Goal: Find specific page/section: Find specific page/section

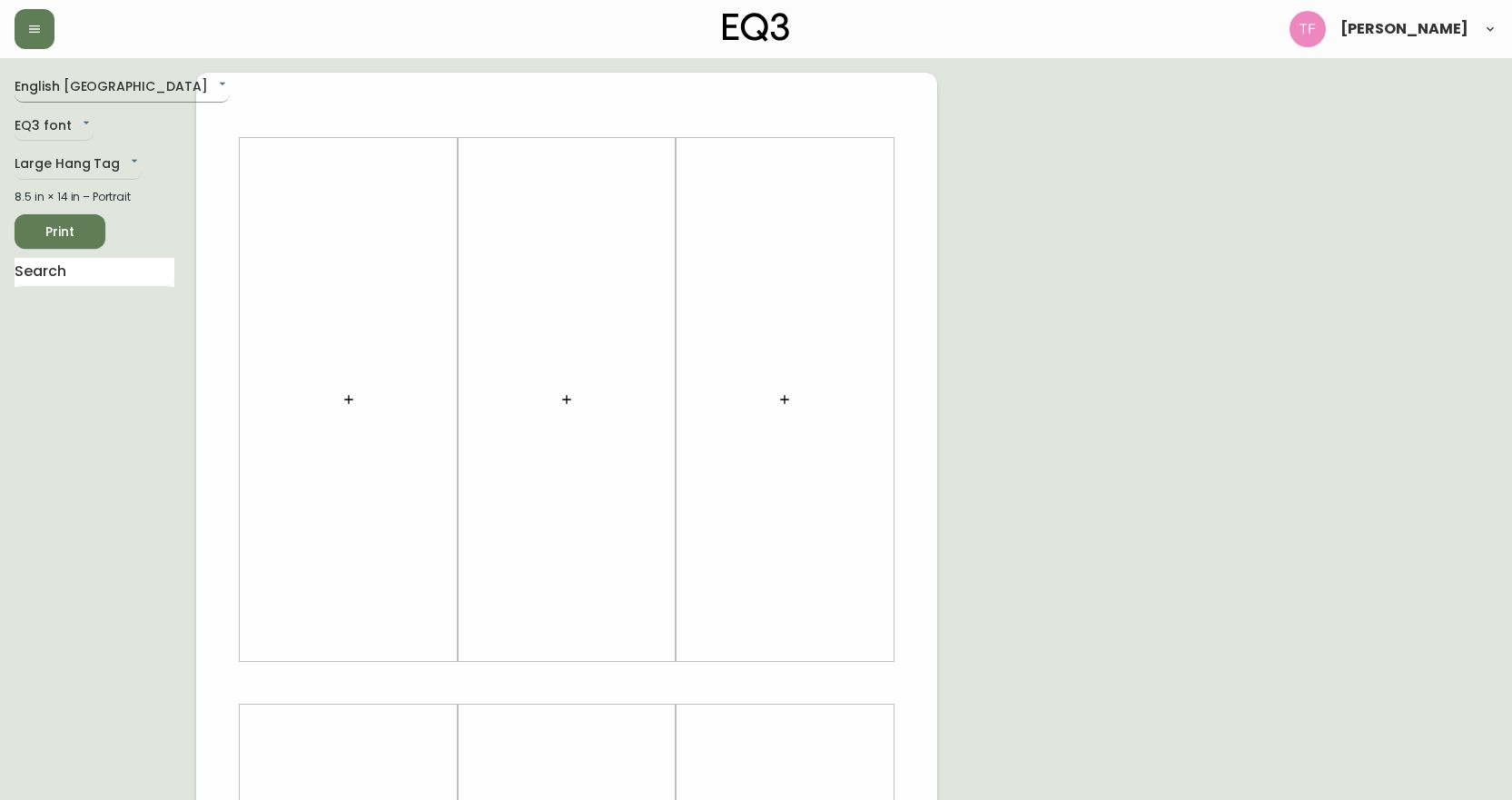
click at [58, 95] on body "[PERSON_NAME] English Canada en_CA EQ3 font EQ3 Large Hang Tag large 8.5 in × 1…" at bounding box center [756, 646] width 1512 height 1294
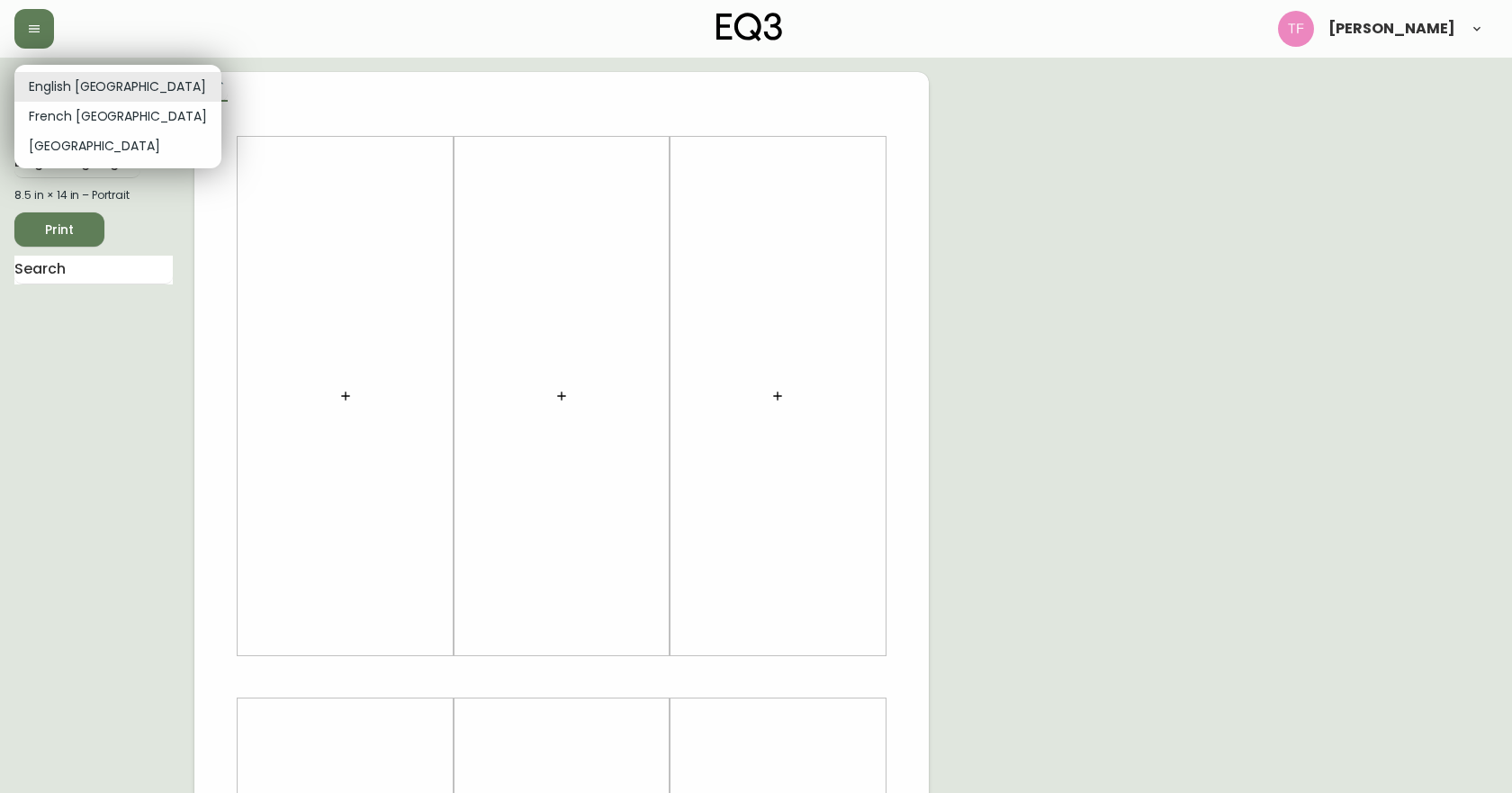
click at [136, 63] on div at bounding box center [756, 396] width 1512 height 793
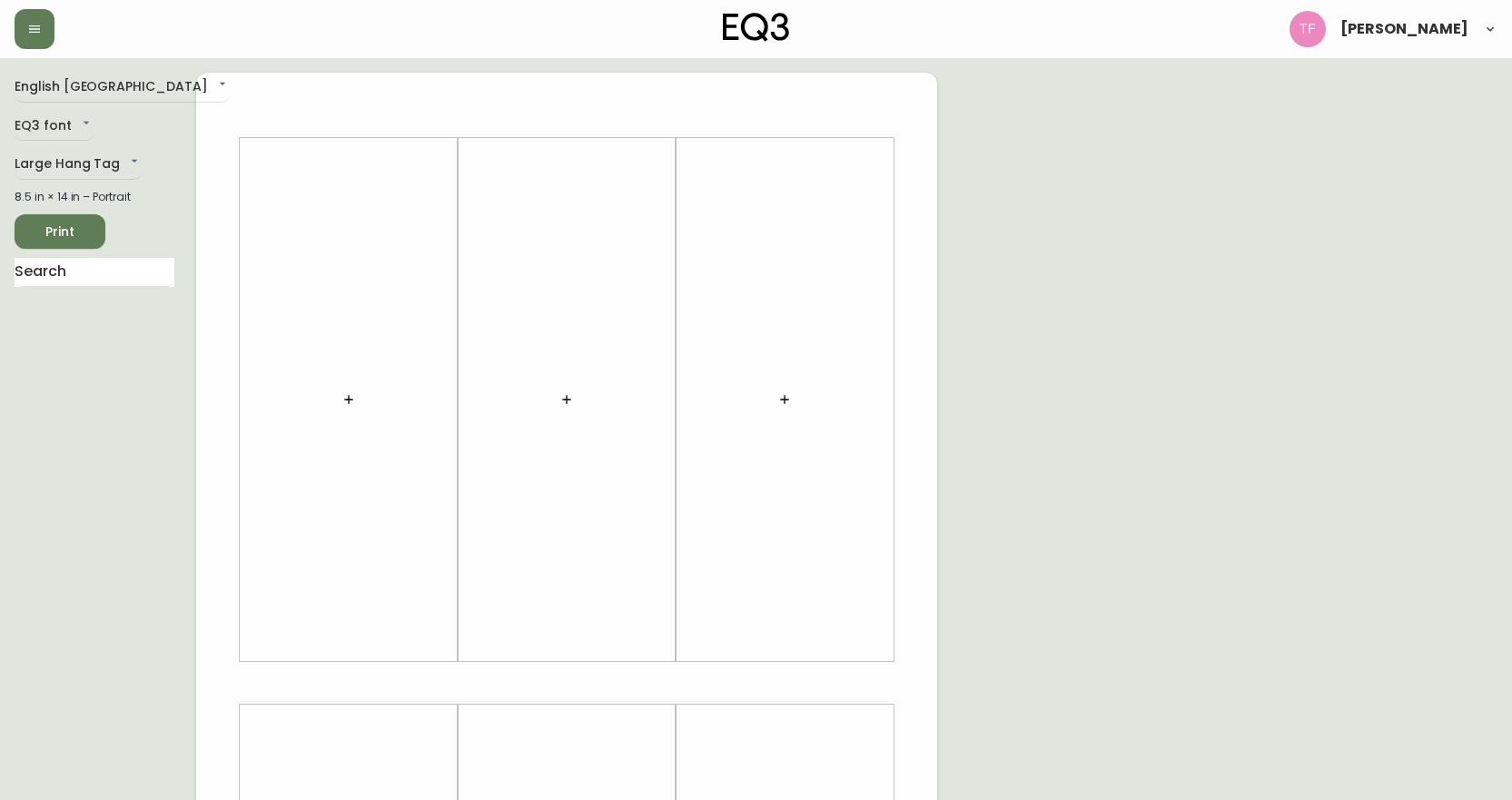
click at [14, 19] on header "[PERSON_NAME]" at bounding box center [756, 28] width 1512 height 58
click at [43, 44] on button "button" at bounding box center [34, 28] width 40 height 40
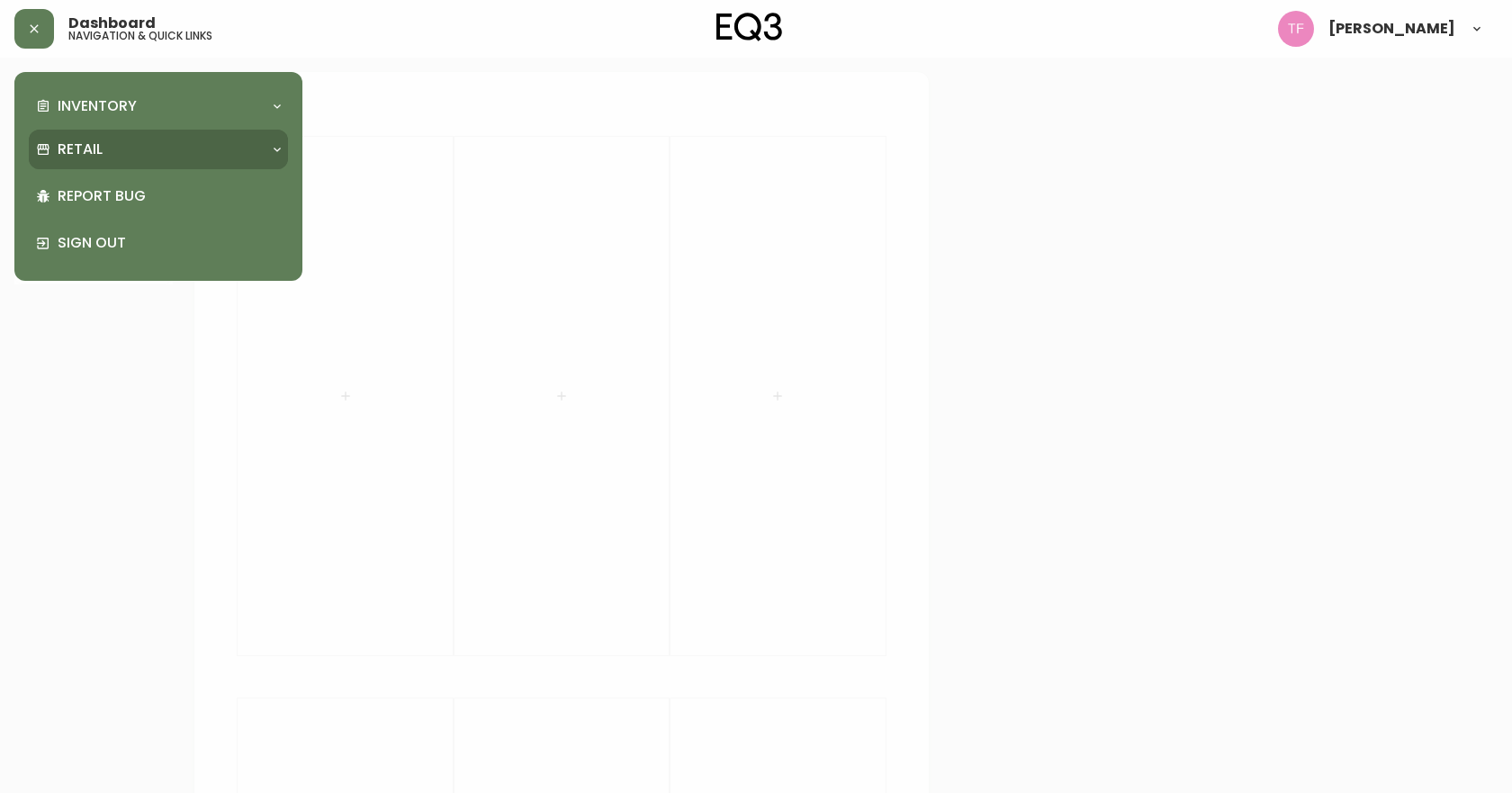
click at [104, 143] on div "Retail" at bounding box center [149, 149] width 227 height 19
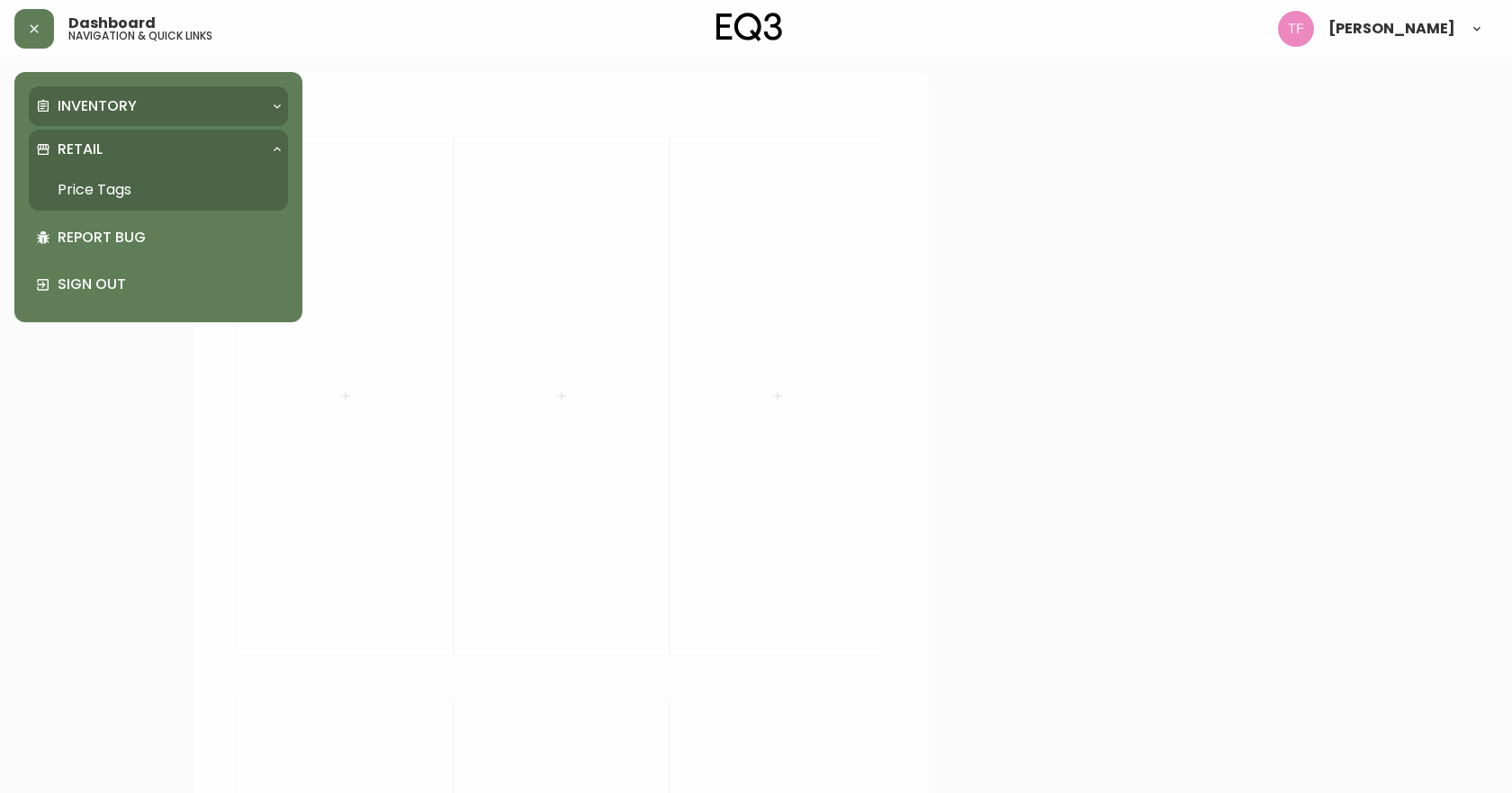
click at [121, 93] on div "Inventory" at bounding box center [158, 106] width 259 height 40
